Goal: Navigation & Orientation: Find specific page/section

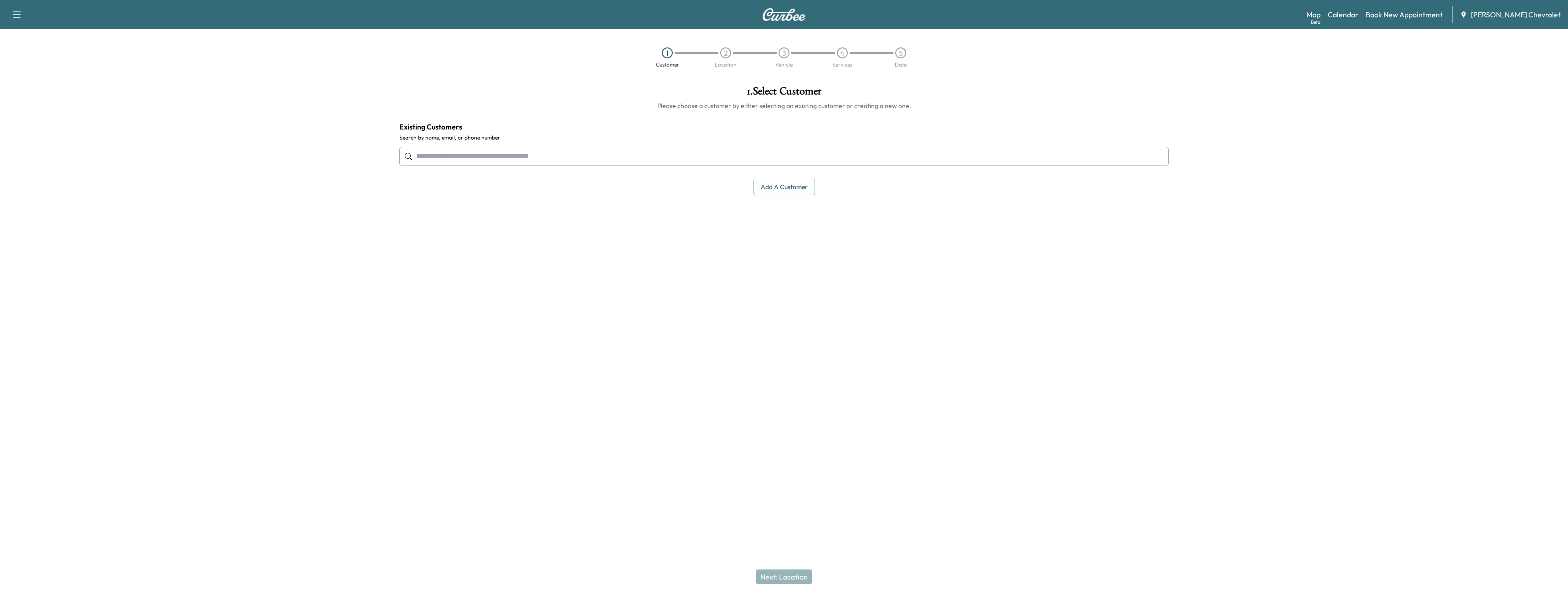
click at [1359, 19] on link "Calendar" at bounding box center [1344, 14] width 30 height 11
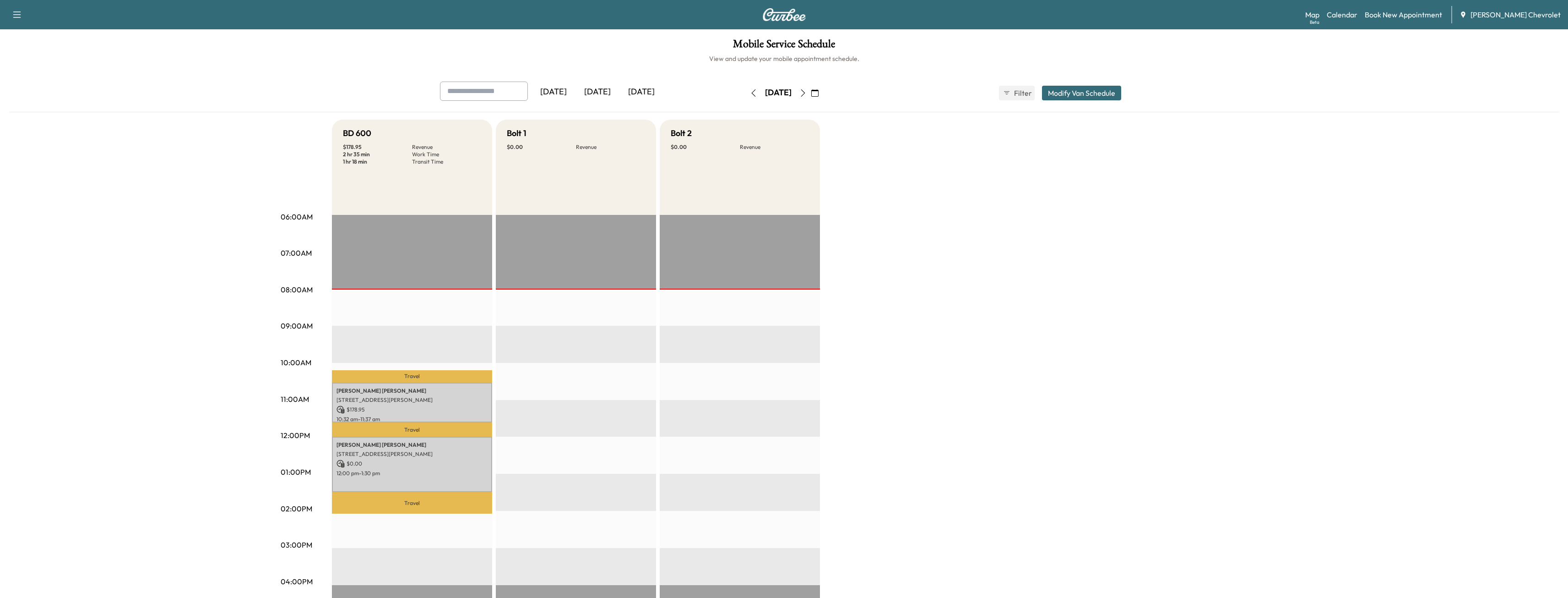
click at [811, 88] on button "button" at bounding box center [803, 92] width 15 height 14
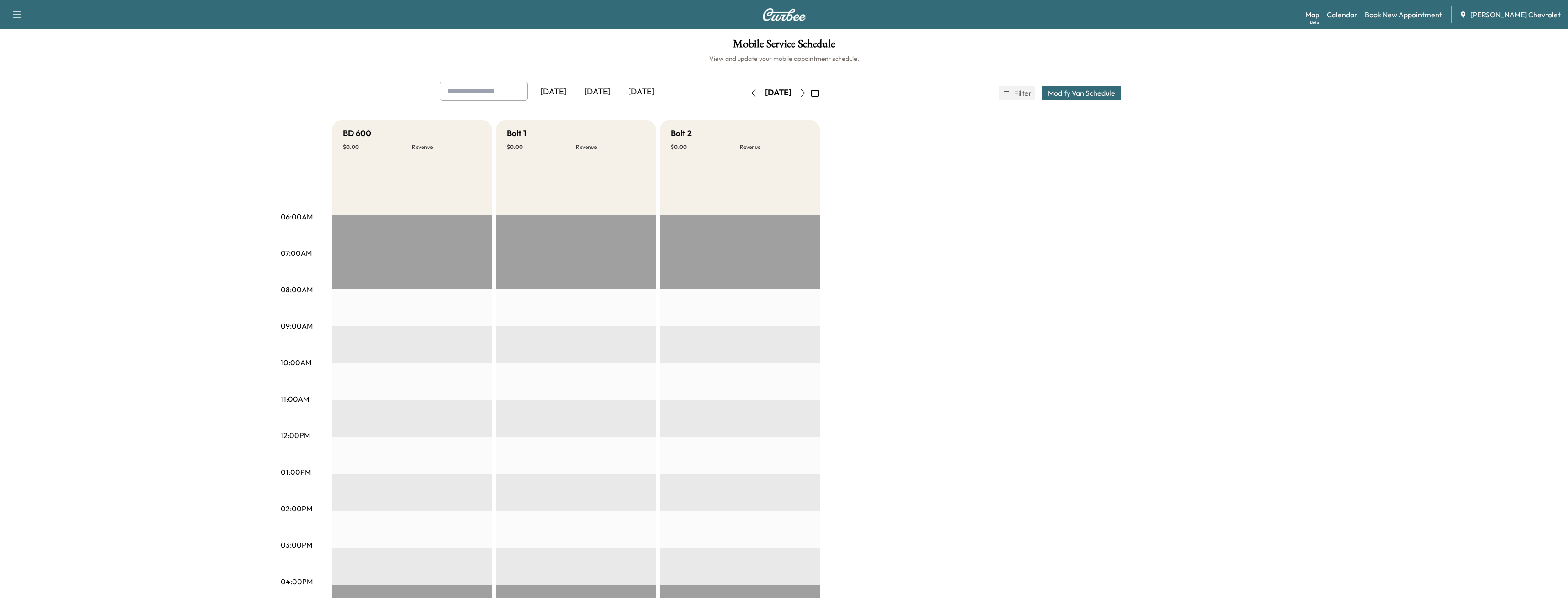
click at [811, 88] on button "button" at bounding box center [803, 92] width 15 height 14
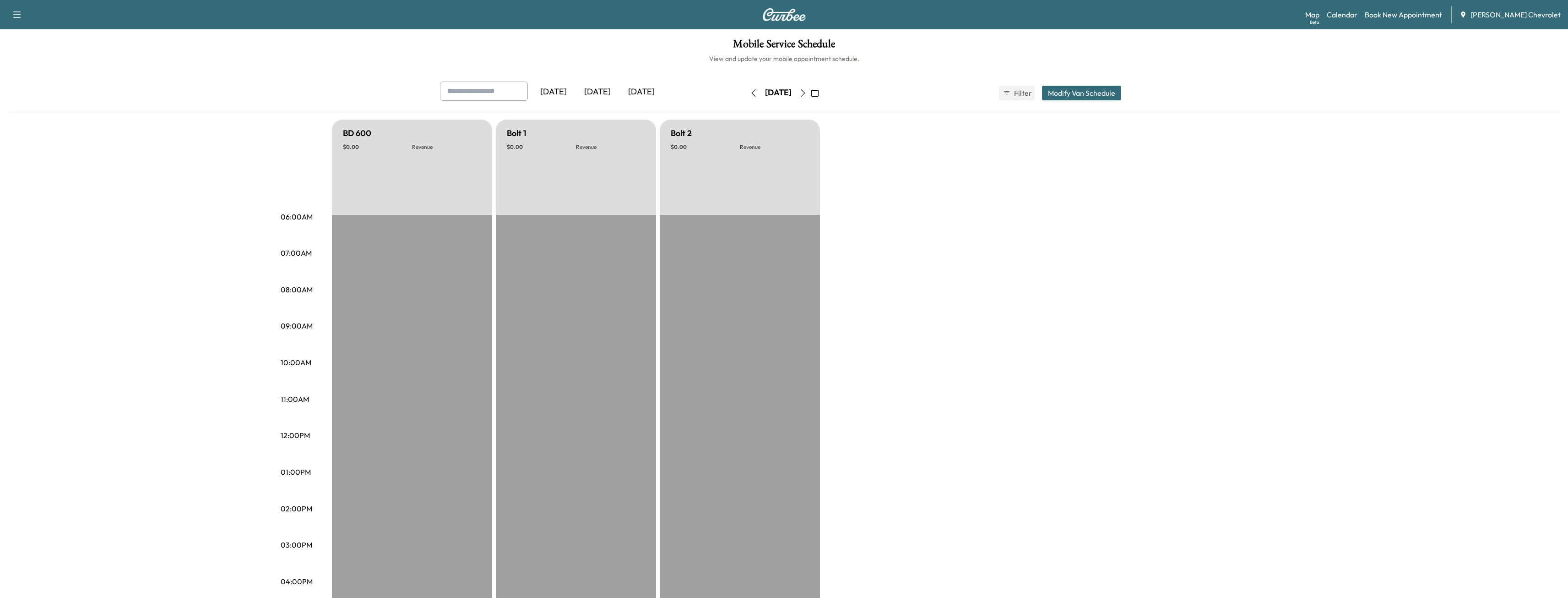
click at [750, 92] on icon "button" at bounding box center [753, 92] width 8 height 8
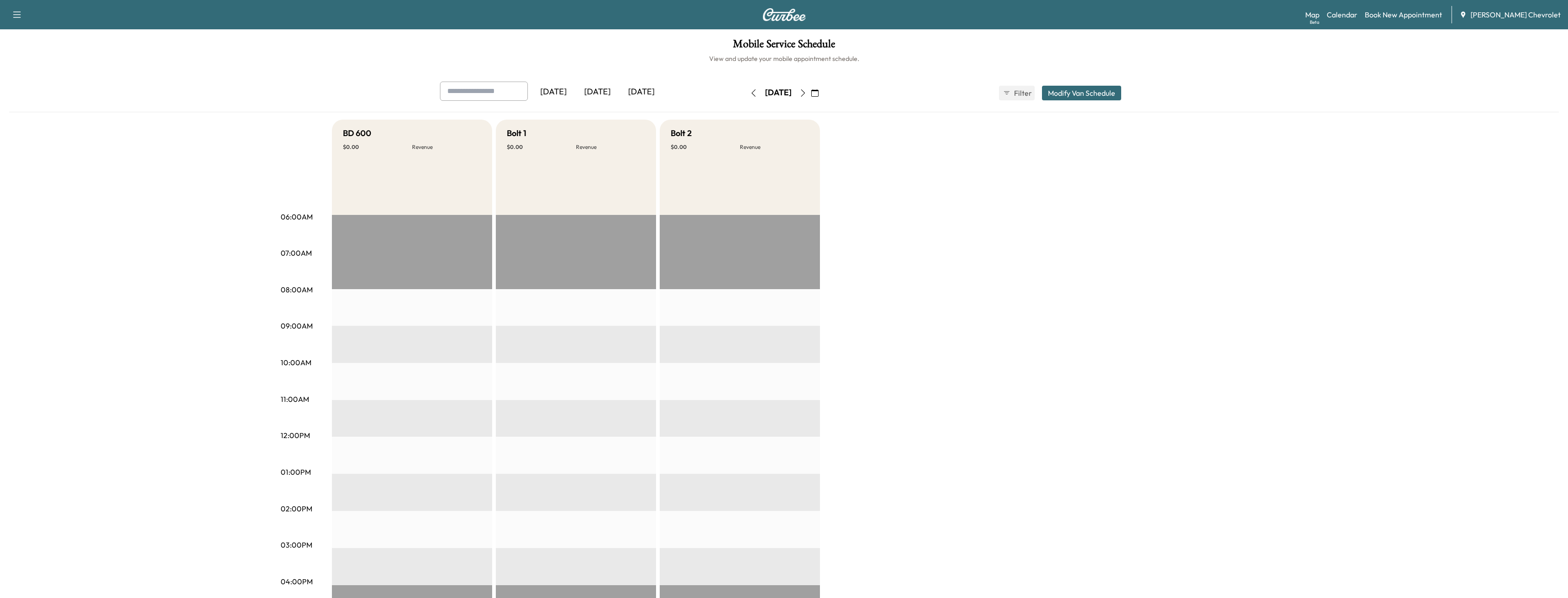
click at [750, 92] on icon "button" at bounding box center [753, 92] width 8 height 8
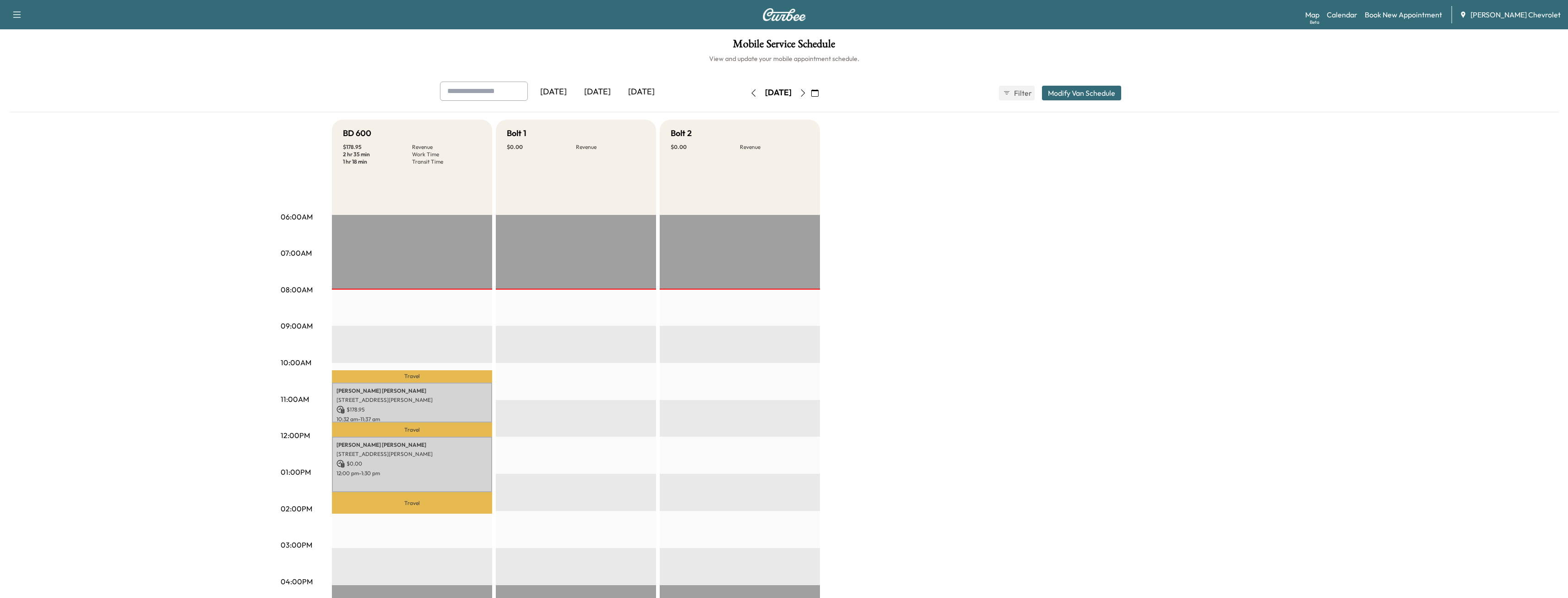
click at [128, 249] on div "[DATE] [DATE] [DATE] [DATE] August 2025 S M T W T F S 27 28 29 30 31 1 2 3 4 5 …" at bounding box center [784, 444] width 1550 height 725
